Goal: Navigation & Orientation: Find specific page/section

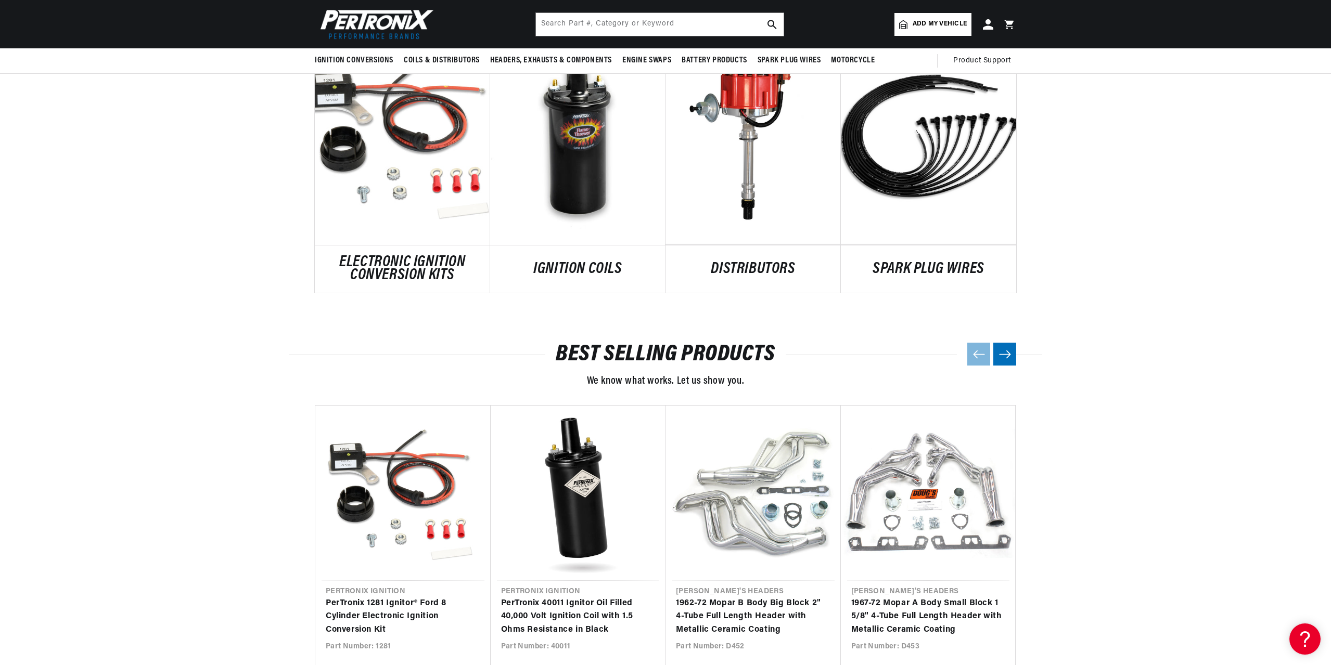
scroll to position [572, 0]
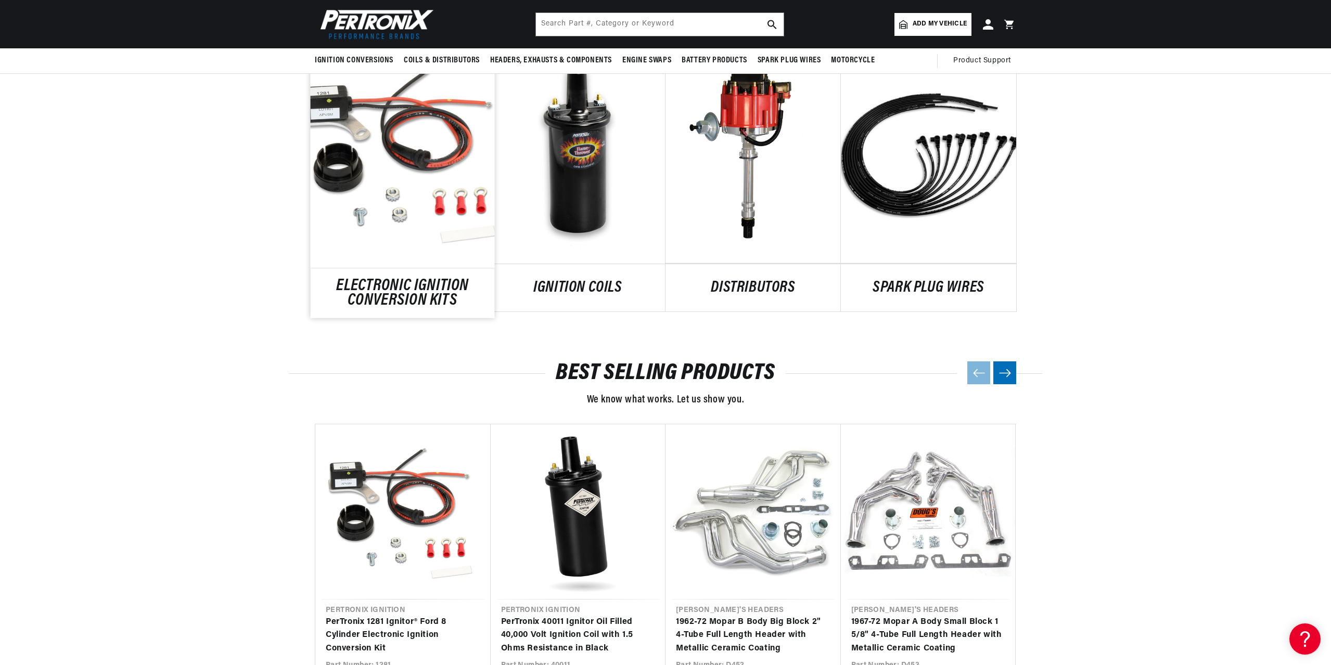
click at [396, 279] on link "ELECTRONIC IGNITION CONVERSION KITS" at bounding box center [403, 293] width 184 height 28
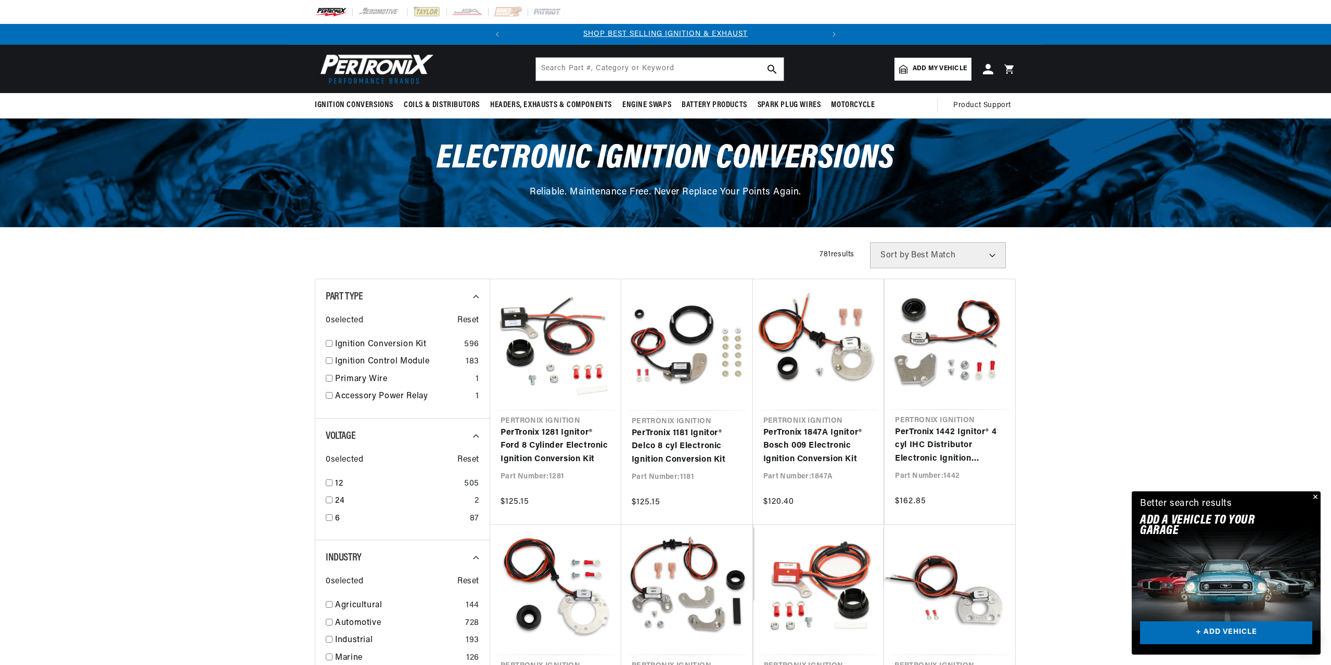
click at [1316, 499] on button "Close" at bounding box center [1314, 498] width 12 height 12
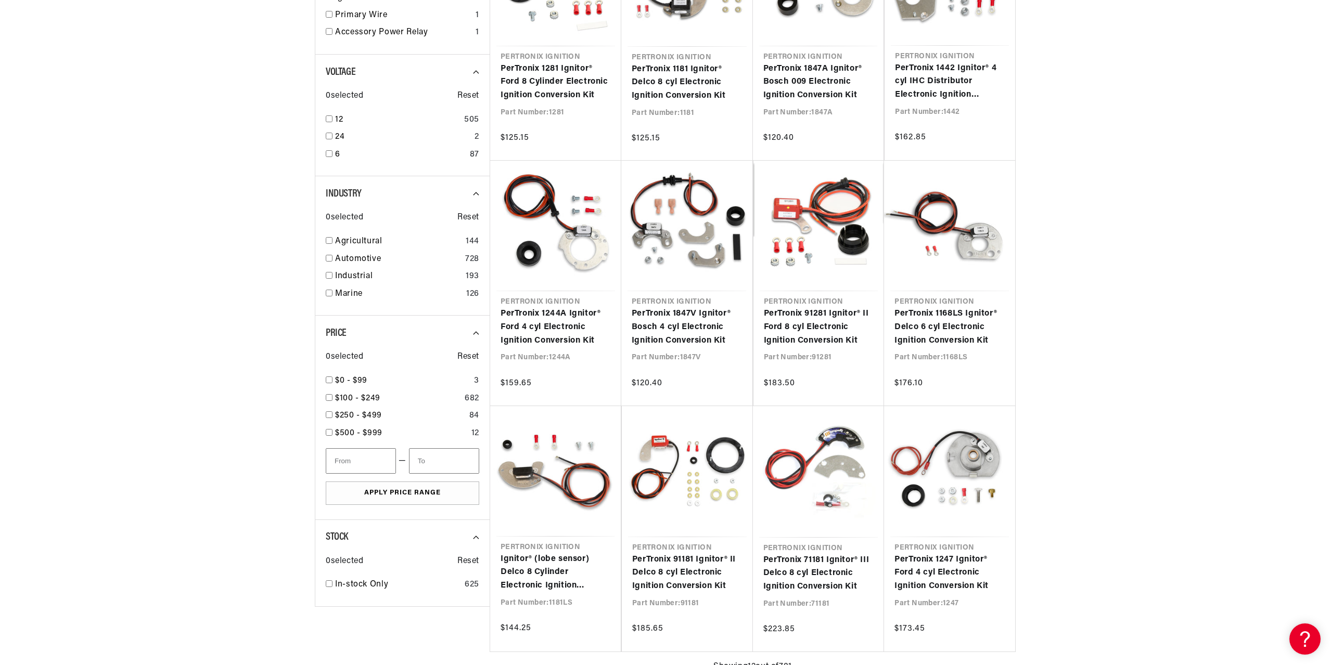
scroll to position [0, 22]
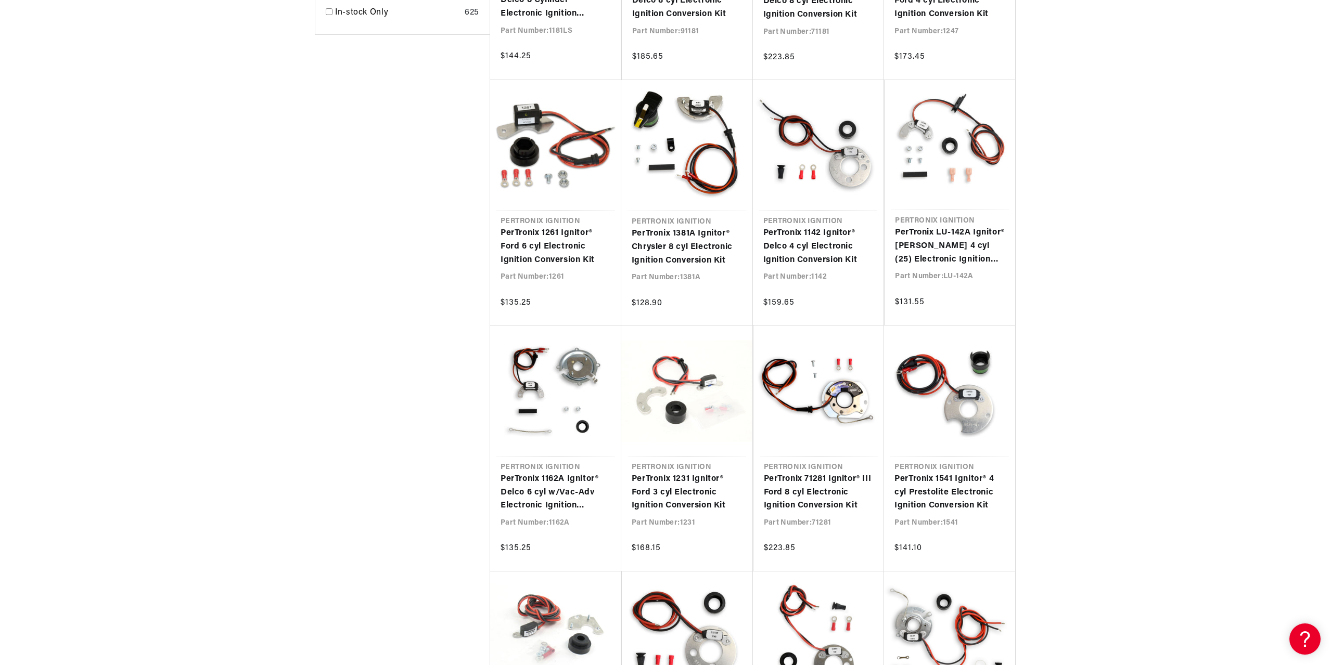
scroll to position [0, 315]
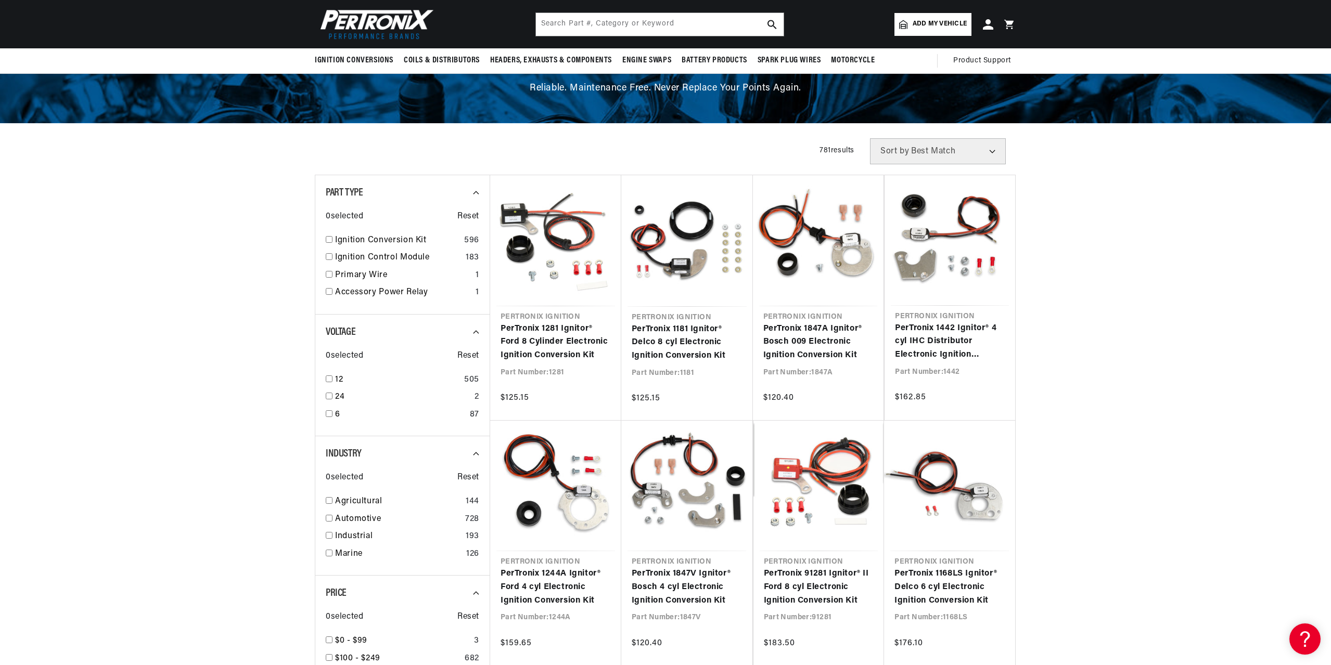
scroll to position [0, 315]
